Goal: Answer question/provide support: Share knowledge or assist other users

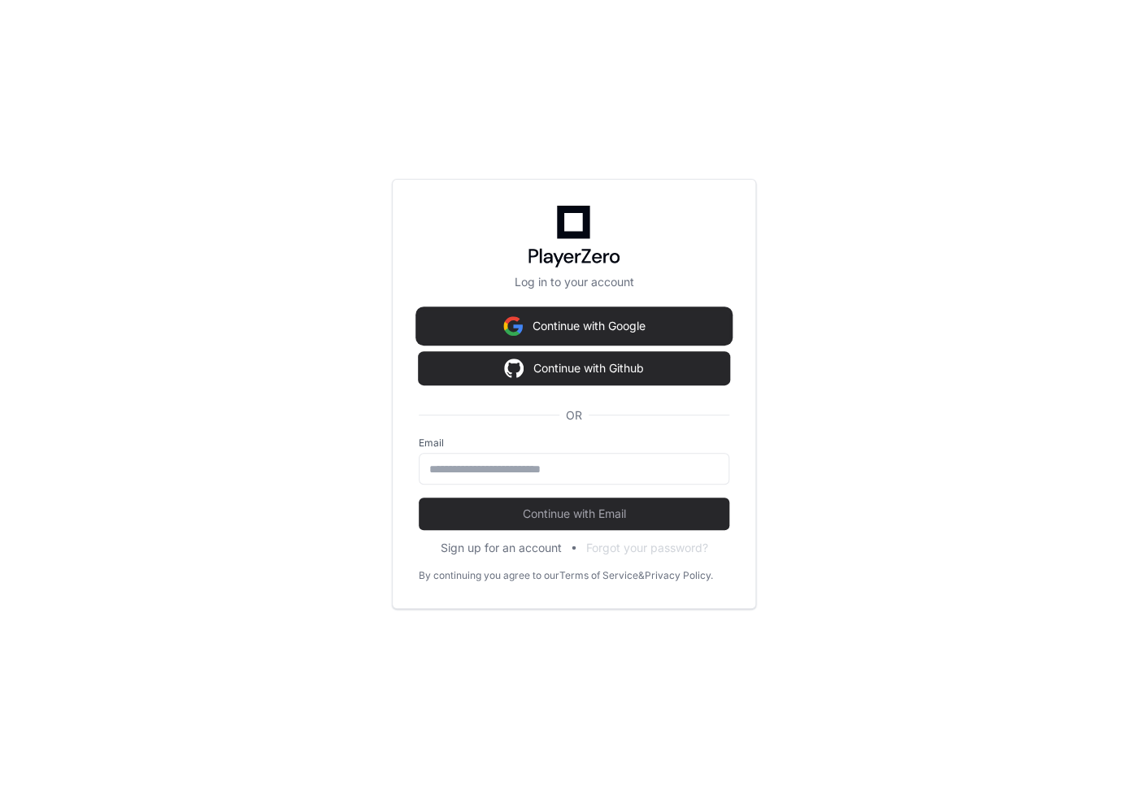
click at [582, 325] on button "Continue with Google" at bounding box center [574, 326] width 311 height 33
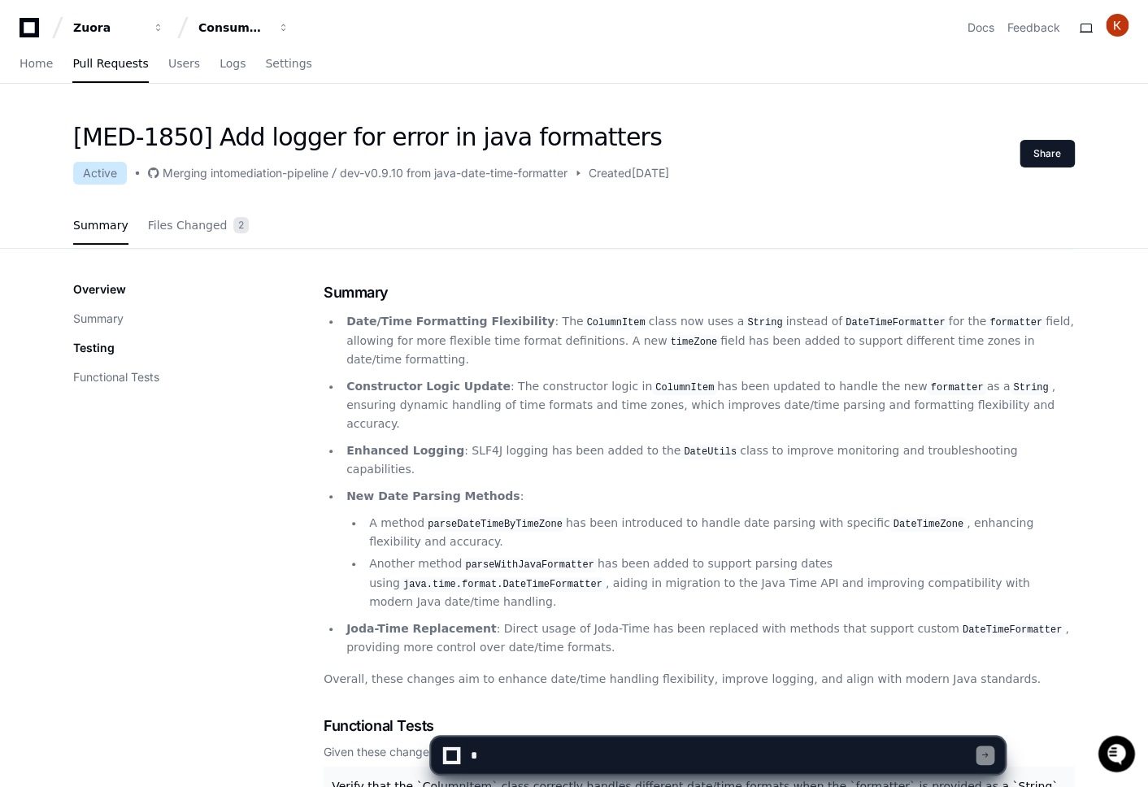
click at [575, 752] on textarea at bounding box center [721, 755] width 509 height 36
type textarea "**********"
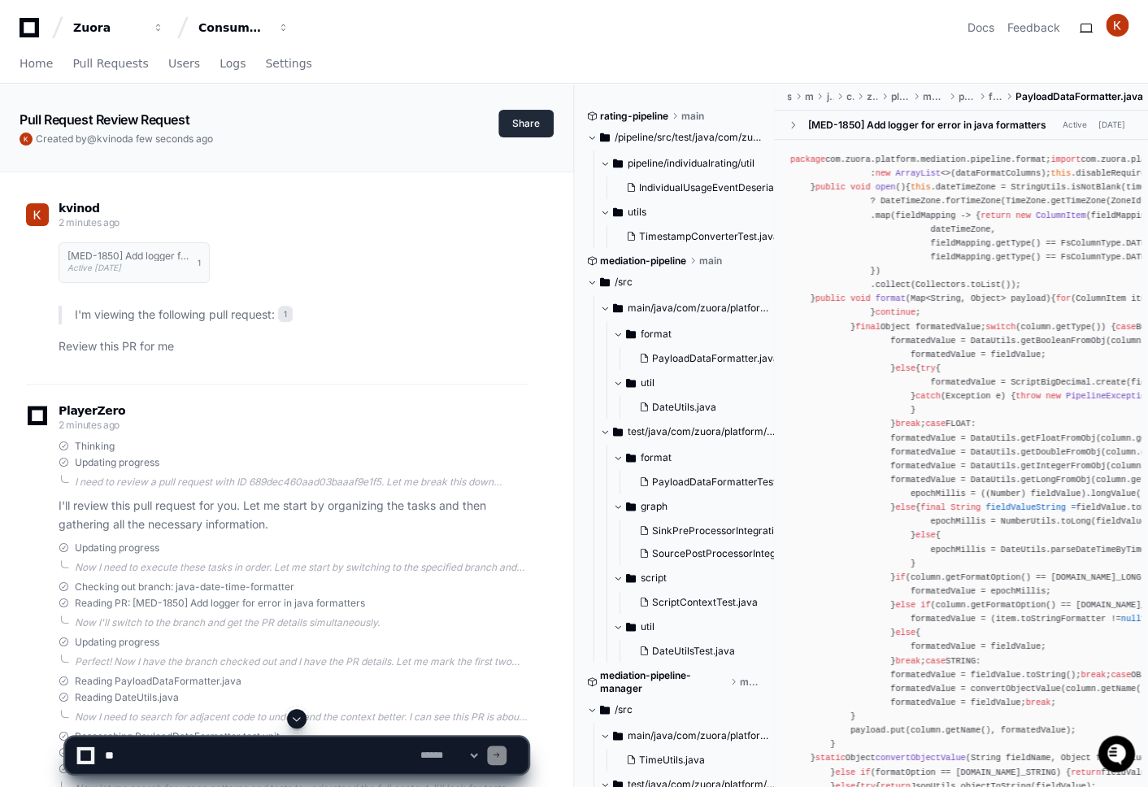
click at [519, 137] on button "Share" at bounding box center [525, 124] width 55 height 28
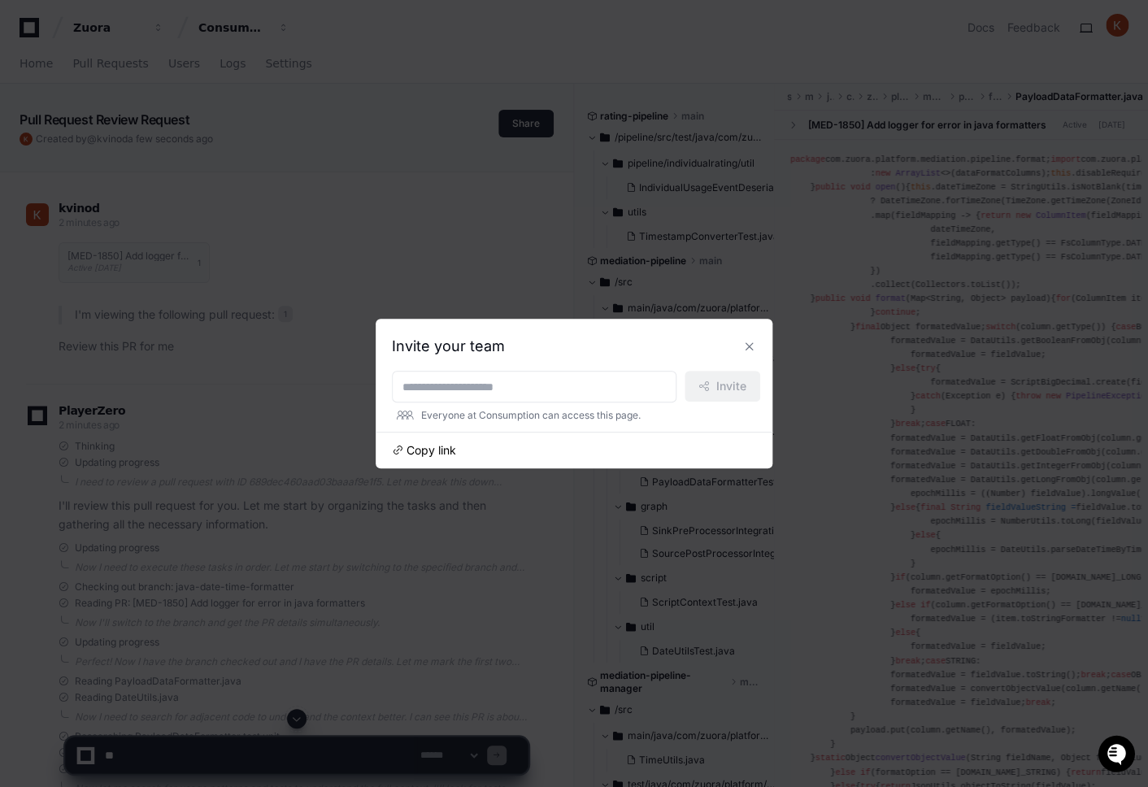
click at [435, 446] on span "Copy link" at bounding box center [431, 450] width 50 height 16
click at [752, 348] on button at bounding box center [750, 346] width 26 height 26
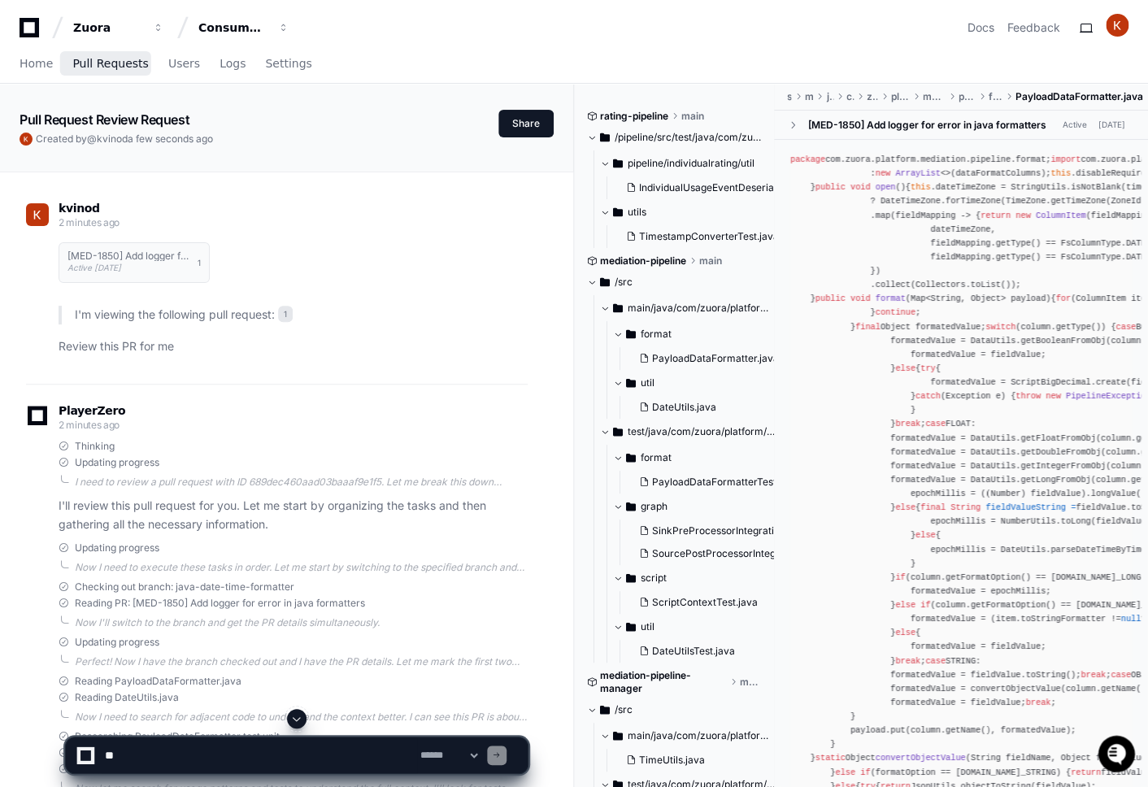
click at [115, 72] on link "Pull Requests" at bounding box center [110, 64] width 76 height 37
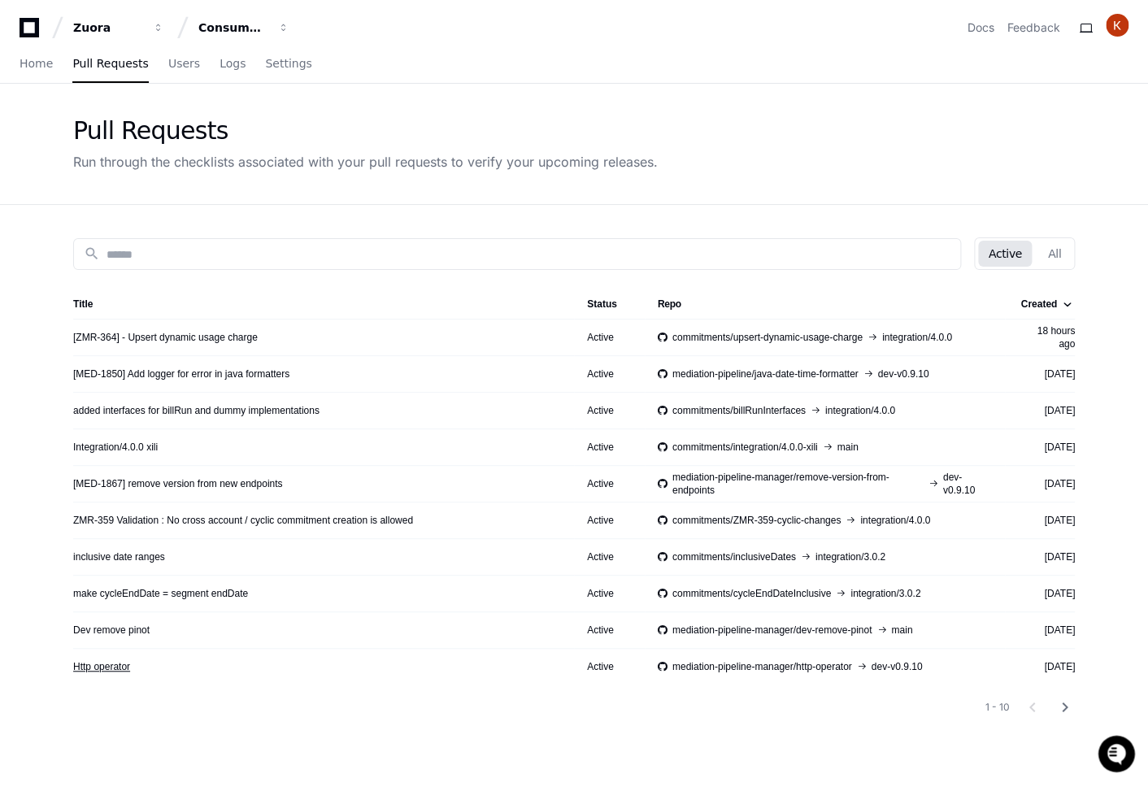
click at [115, 671] on link "Http operator" at bounding box center [101, 666] width 57 height 13
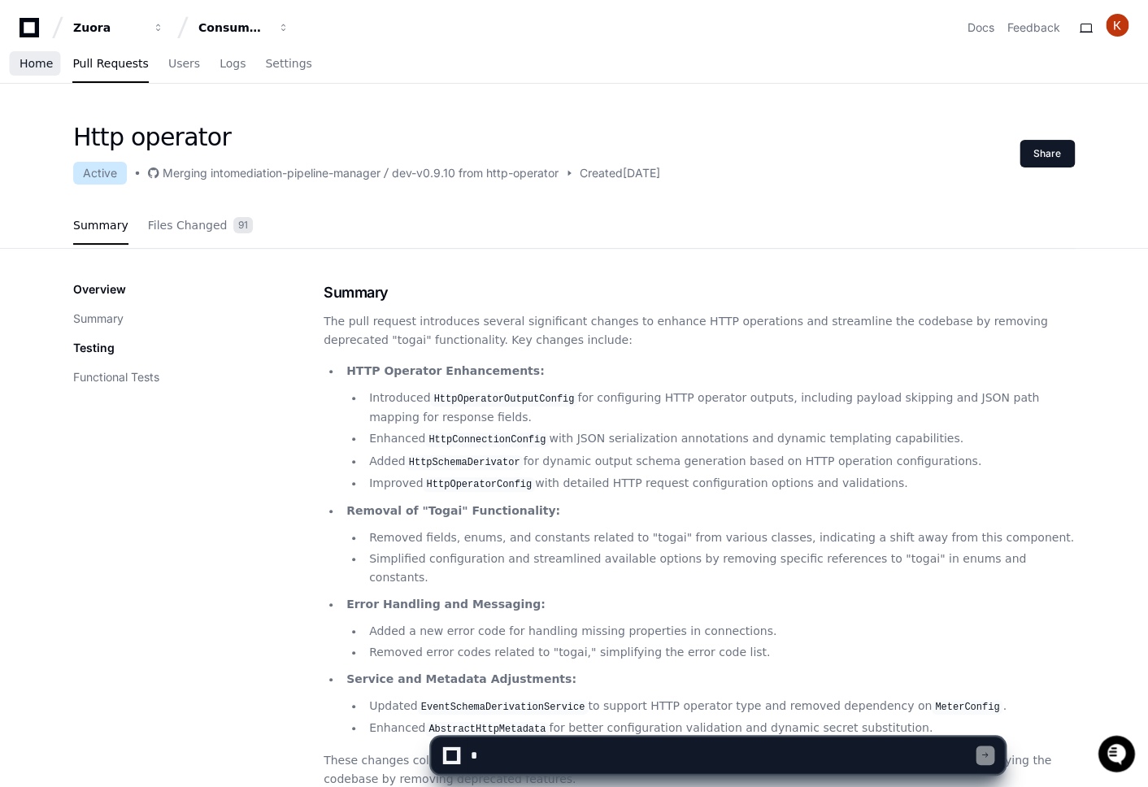
click at [42, 68] on span "Home" at bounding box center [36, 64] width 33 height 10
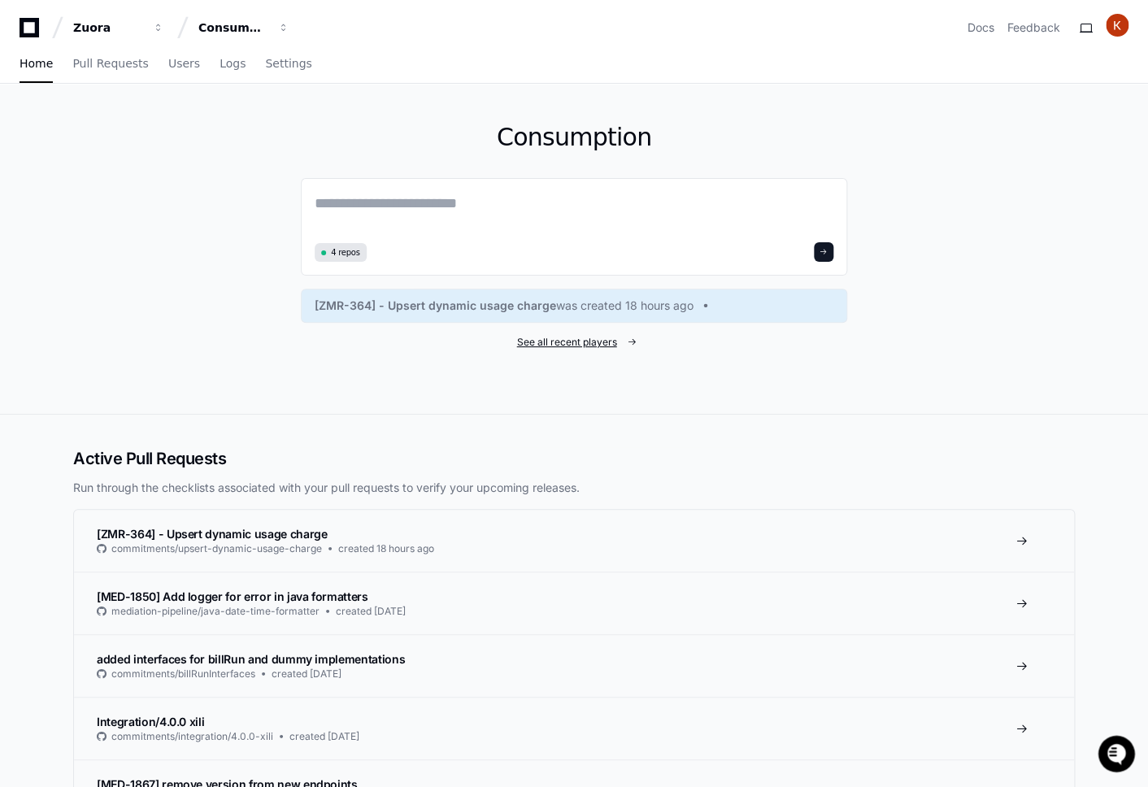
click at [571, 343] on span "See all recent players" at bounding box center [567, 342] width 100 height 13
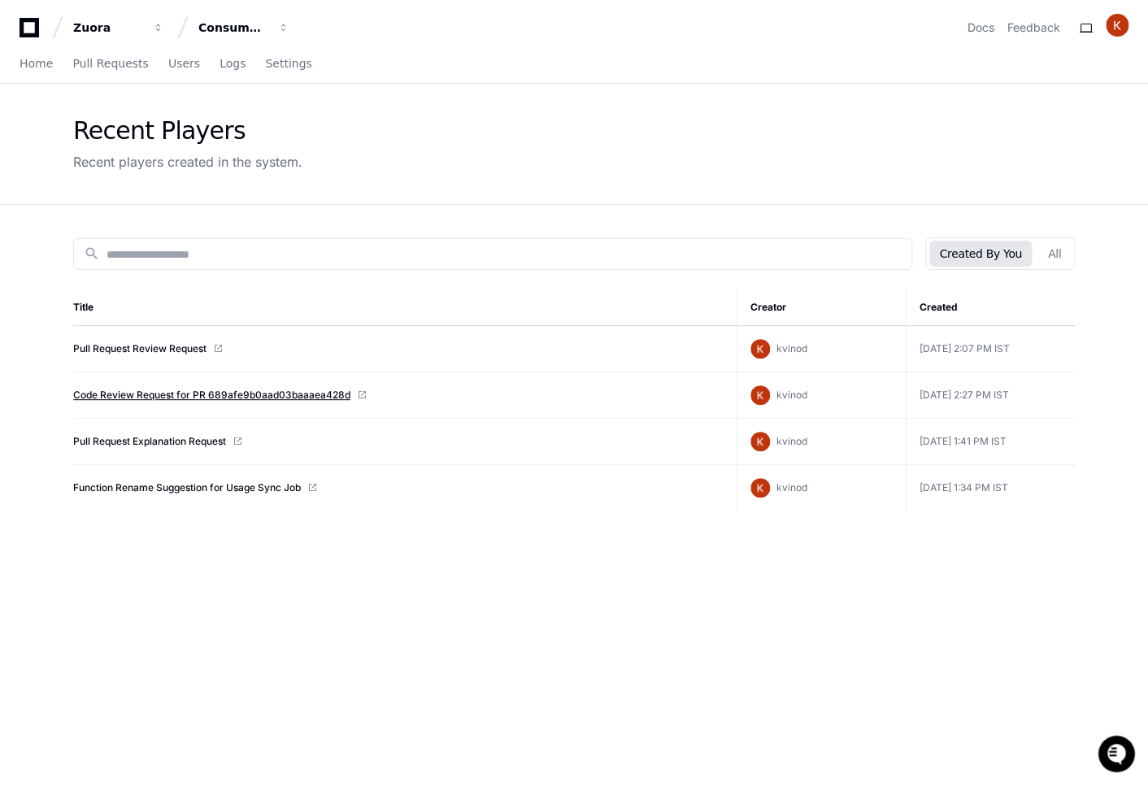
click at [216, 392] on link "Code Review Request for PR 689afe9b0aad03baaaea428d" at bounding box center [211, 395] width 277 height 13
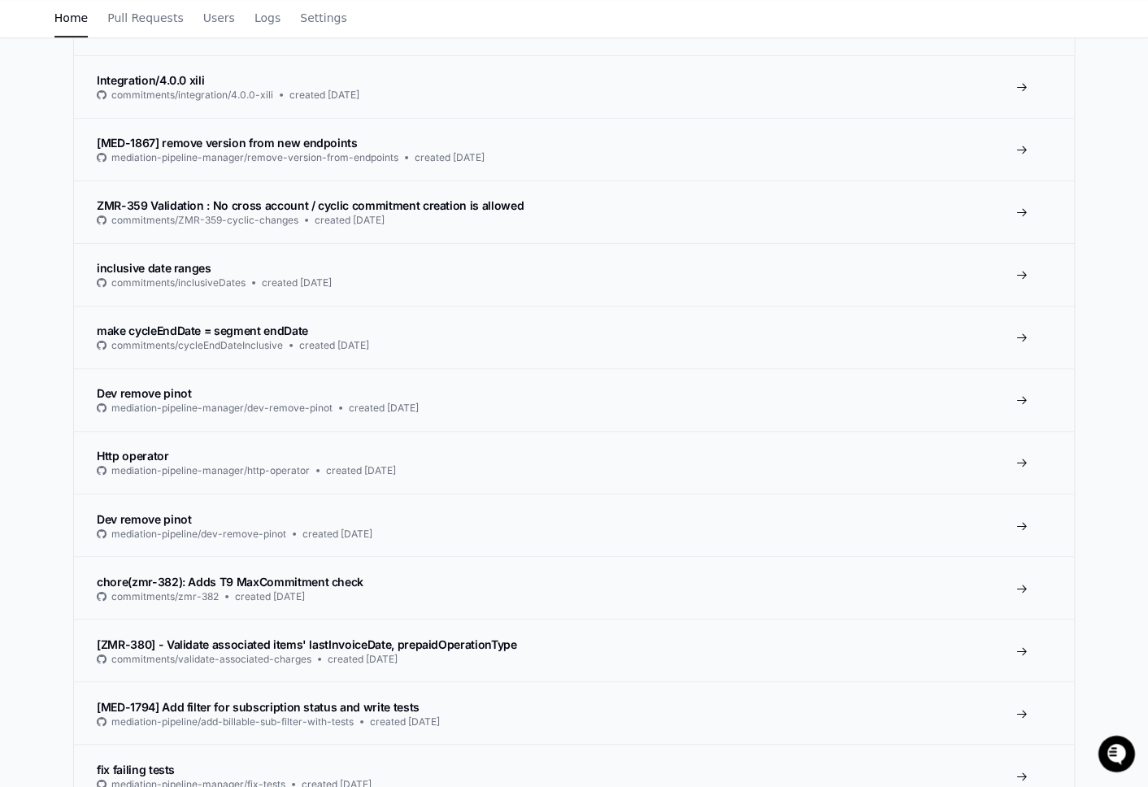
scroll to position [657, 0]
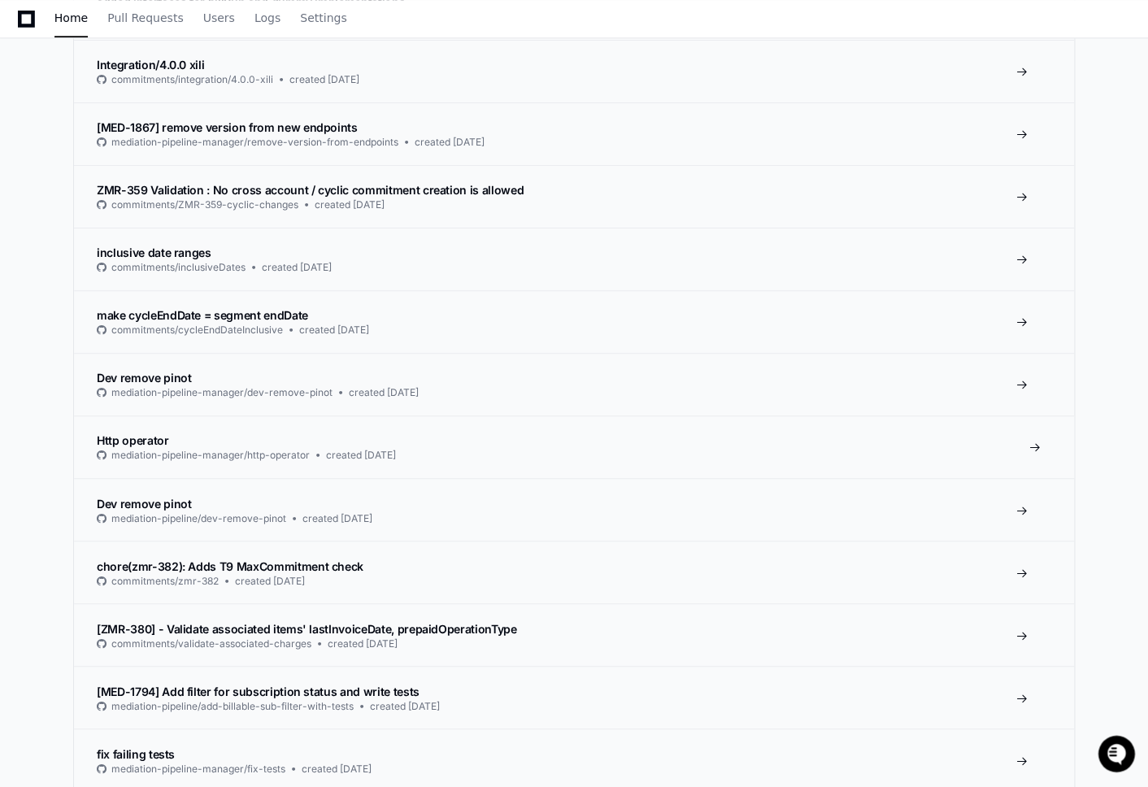
click at [159, 437] on span "Http operator" at bounding box center [133, 440] width 72 height 14
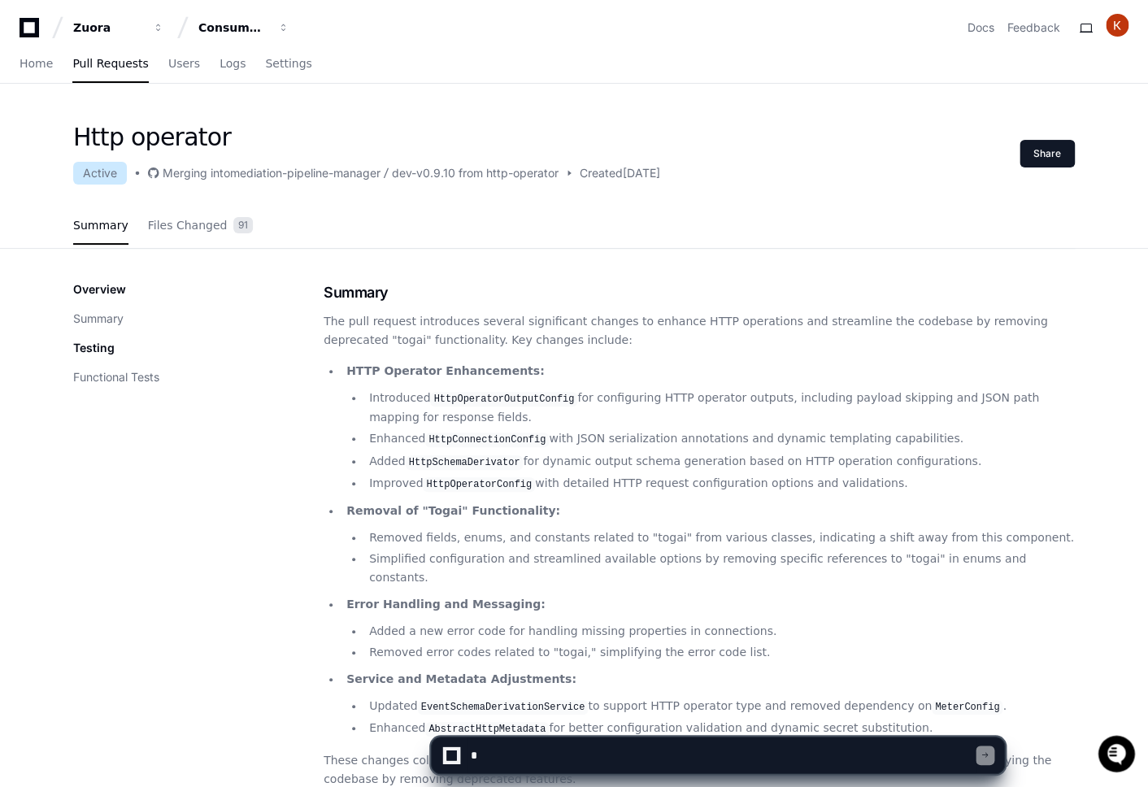
click at [562, 745] on textarea at bounding box center [721, 755] width 509 height 36
paste textarea "**********"
type textarea "**********"
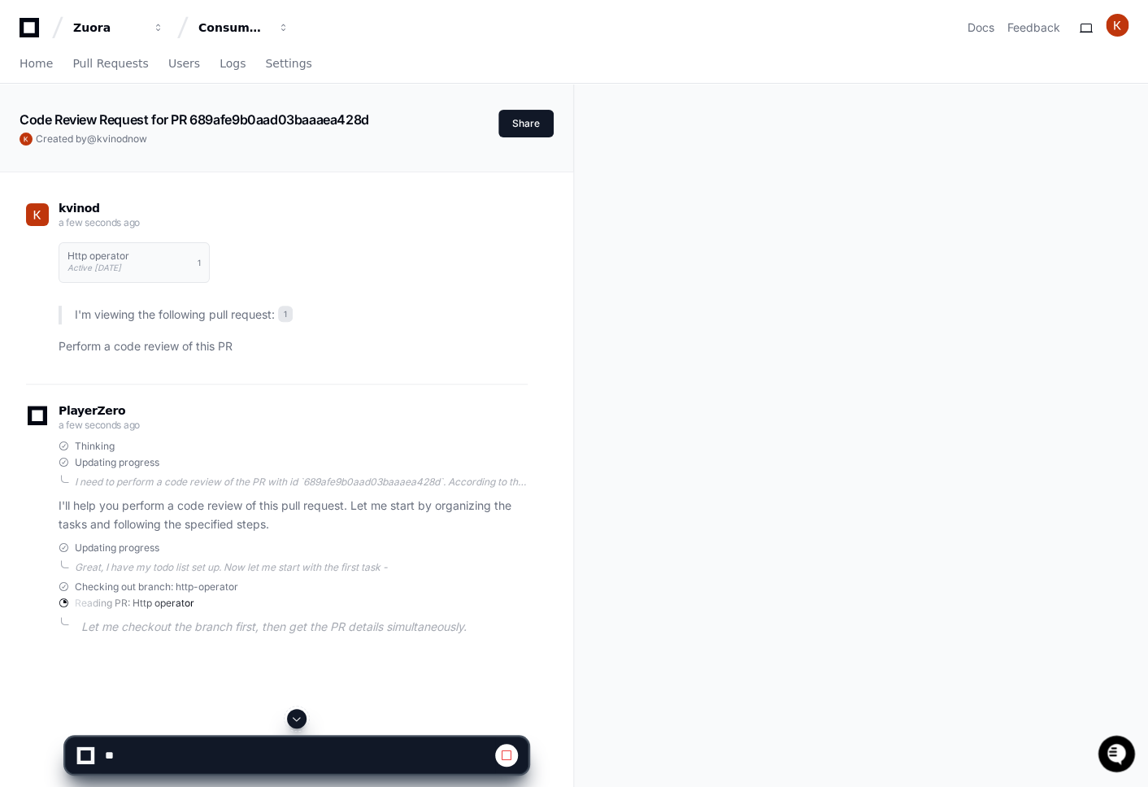
click at [512, 754] on span at bounding box center [506, 755] width 13 height 13
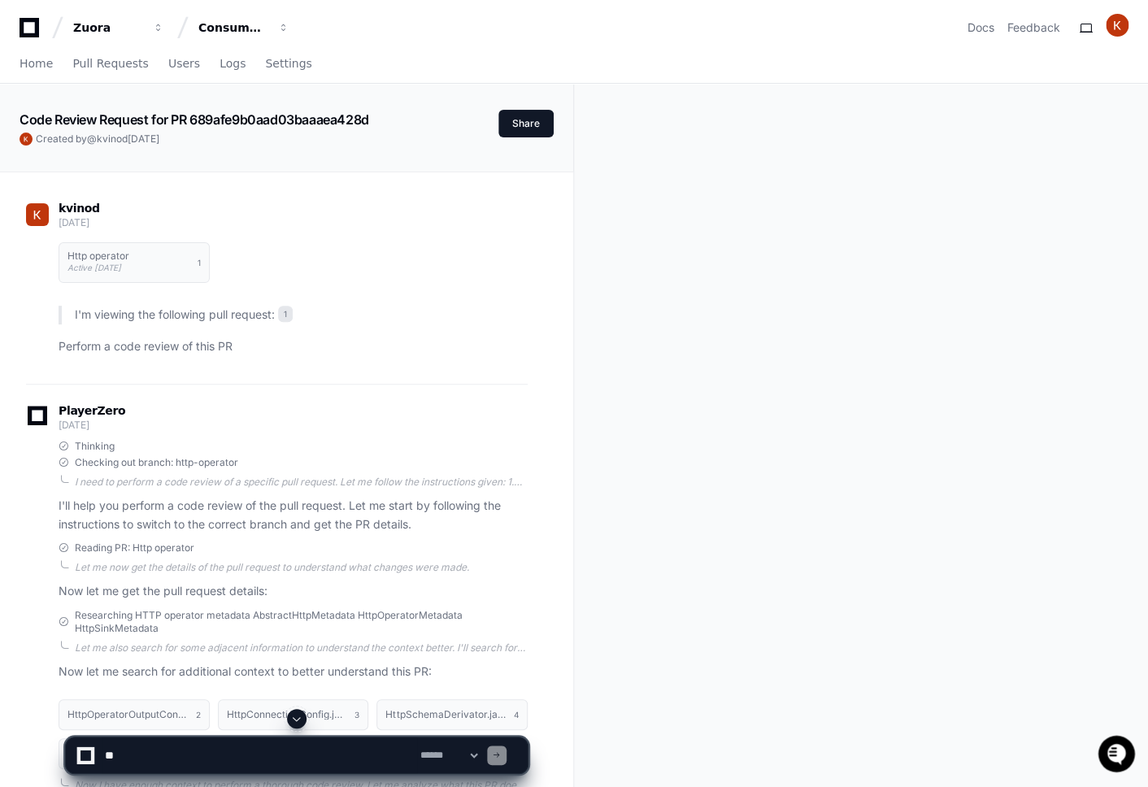
click at [222, 753] on textarea at bounding box center [259, 755] width 315 height 36
drag, startPoint x: 167, startPoint y: 754, endPoint x: 88, endPoint y: 753, distance: 79.7
click at [102, 753] on textarea at bounding box center [259, 755] width 315 height 36
click at [225, 754] on textarea at bounding box center [259, 755] width 315 height 36
type textarea "**********"
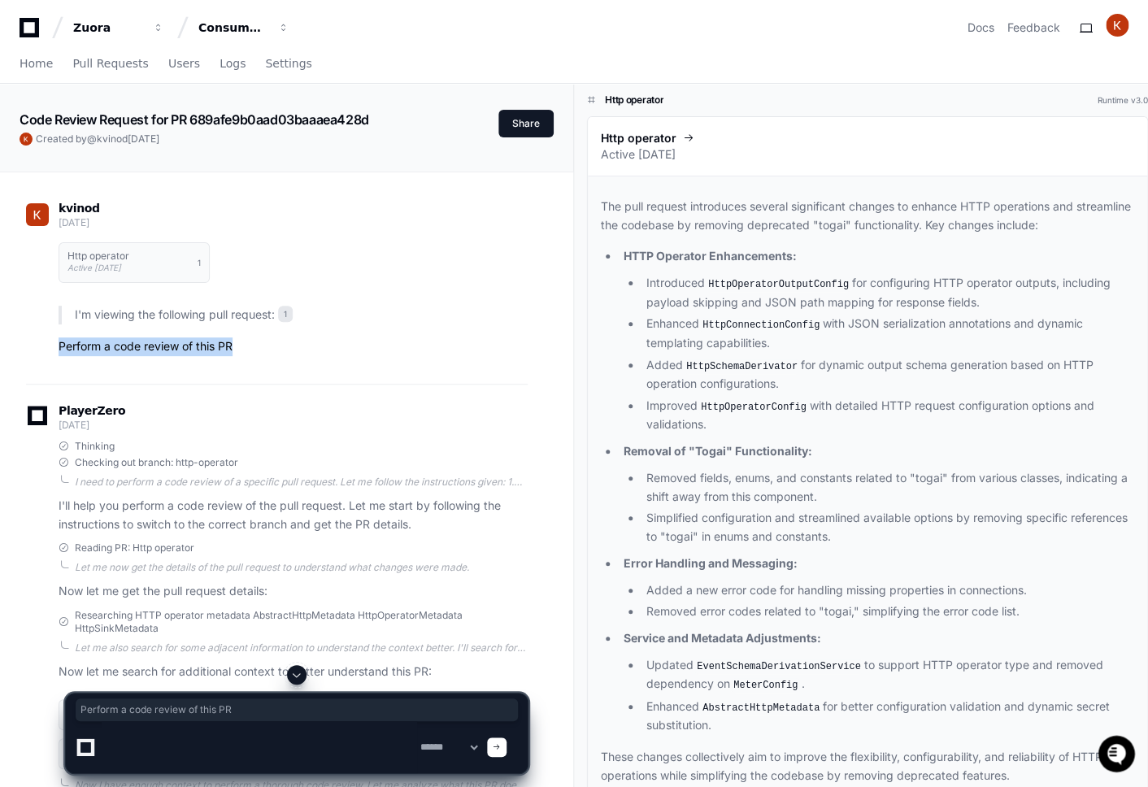
drag, startPoint x: 245, startPoint y: 352, endPoint x: 59, endPoint y: 354, distance: 186.2
click at [59, 354] on div "Http operator Active [DATE] 1 I'm viewing the following pull request: 1 Perform…" at bounding box center [277, 294] width 502 height 124
copy p "Perform a code review of this PR"
click at [50, 645] on div "Researching HTTP operator metadata AbstractHttpMetadata HttpOperatorMetadata Ht…" at bounding box center [277, 645] width 502 height 72
